Goal: Task Accomplishment & Management: Use online tool/utility

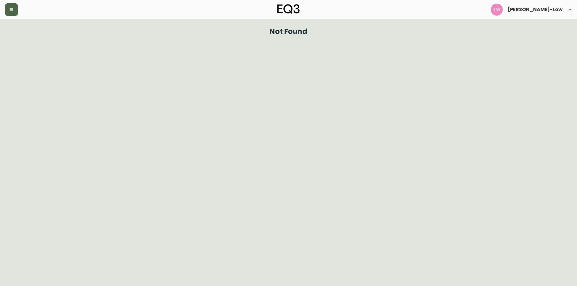
click at [11, 14] on button "button" at bounding box center [11, 9] width 13 height 13
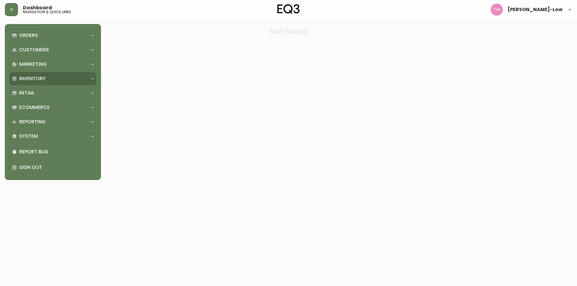
click at [38, 76] on p "Inventory" at bounding box center [32, 78] width 26 height 7
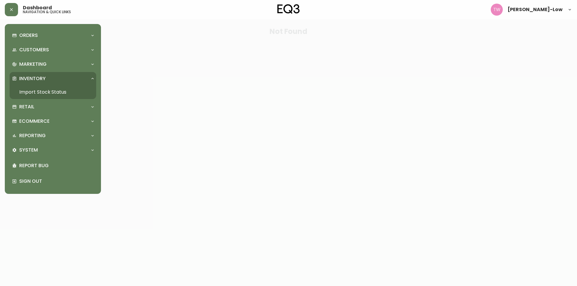
click at [43, 90] on link "Import Stock Status" at bounding box center [53, 92] width 87 height 14
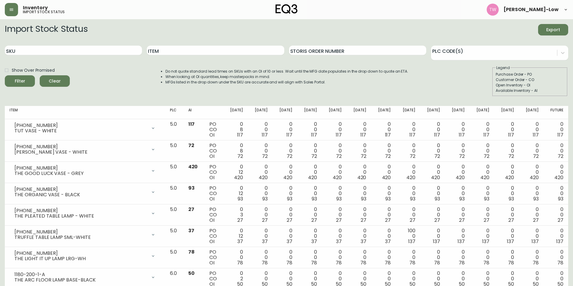
click at [547, 29] on span "Export" at bounding box center [553, 30] width 20 height 8
